Goal: Task Accomplishment & Management: Manage account settings

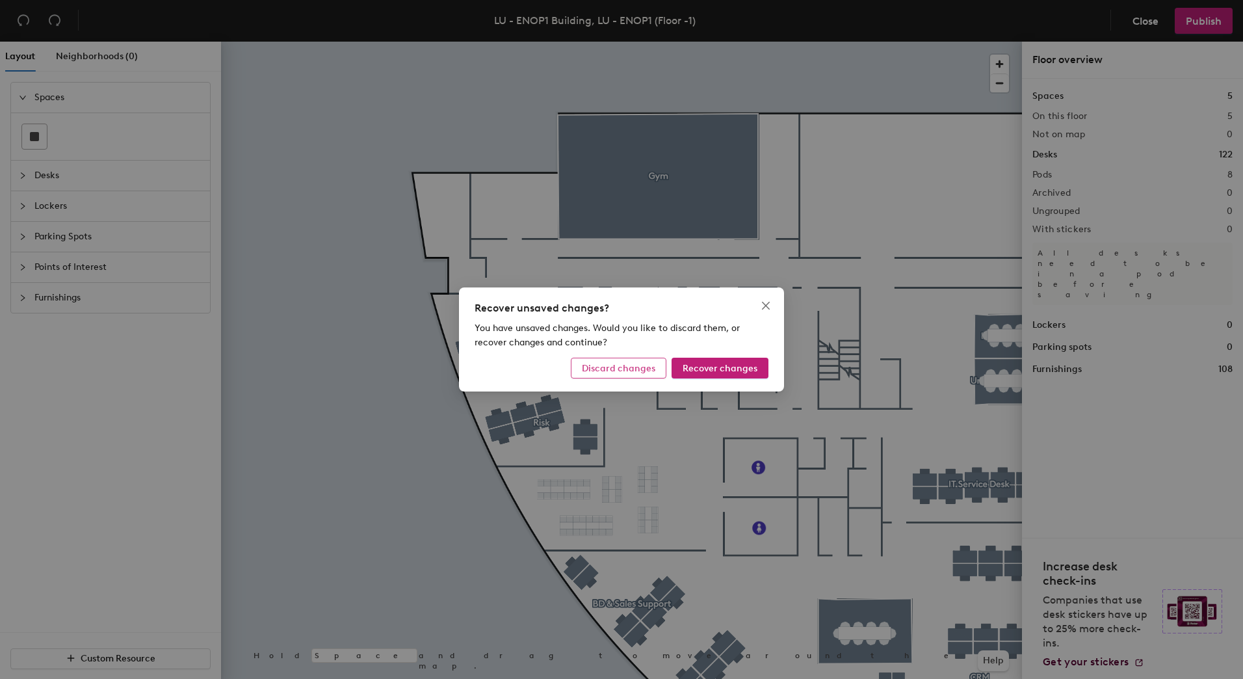
click at [655, 371] on span "Discard changes" at bounding box center [618, 368] width 73 height 11
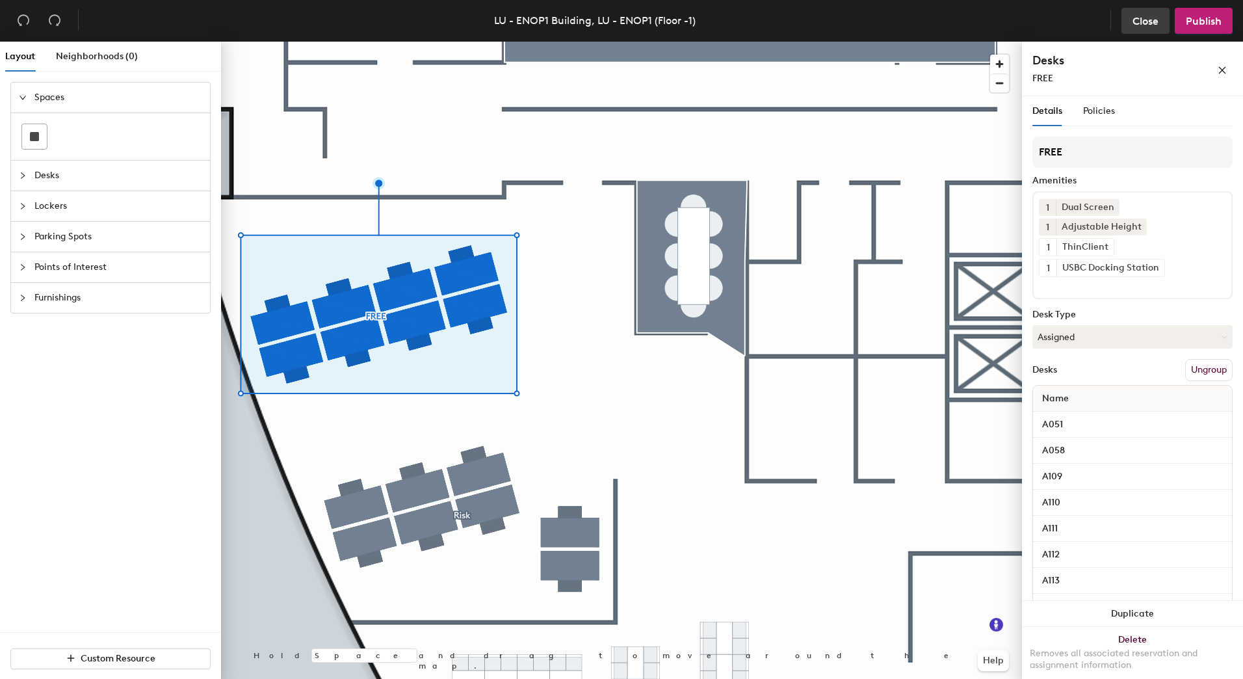
click at [1139, 15] on span "Close" at bounding box center [1146, 21] width 26 height 12
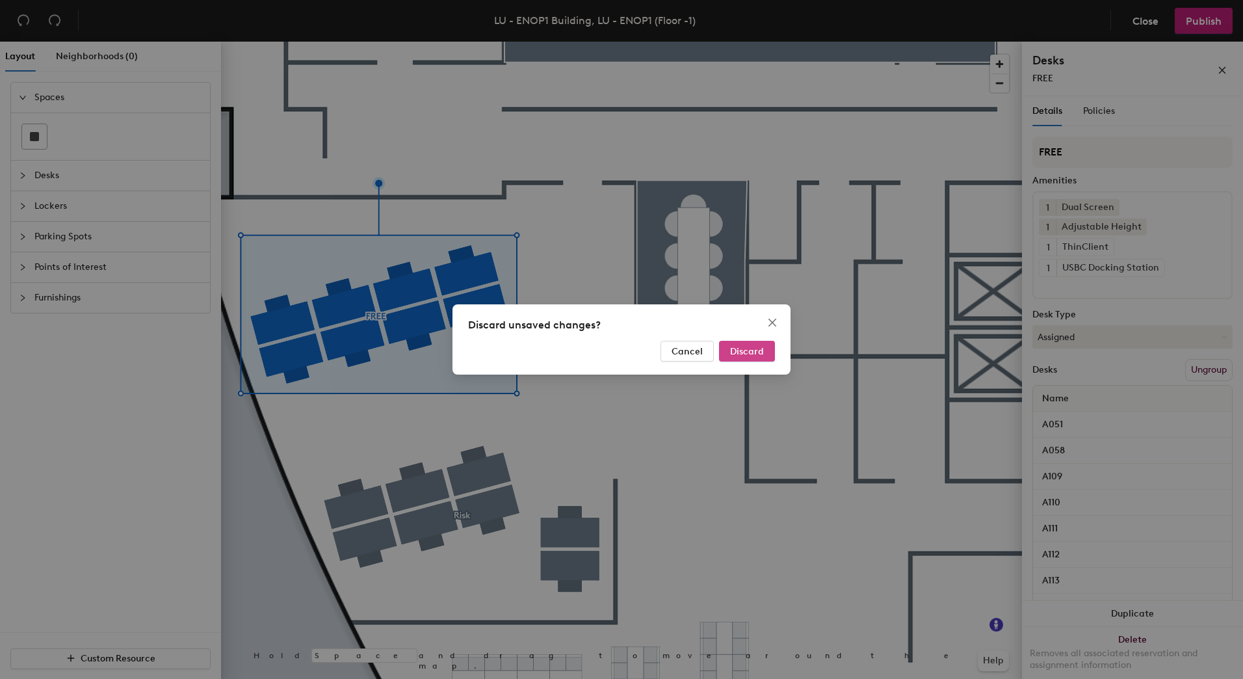
click at [746, 350] on span "Discard" at bounding box center [747, 351] width 34 height 11
